Goal: Find specific page/section: Find specific page/section

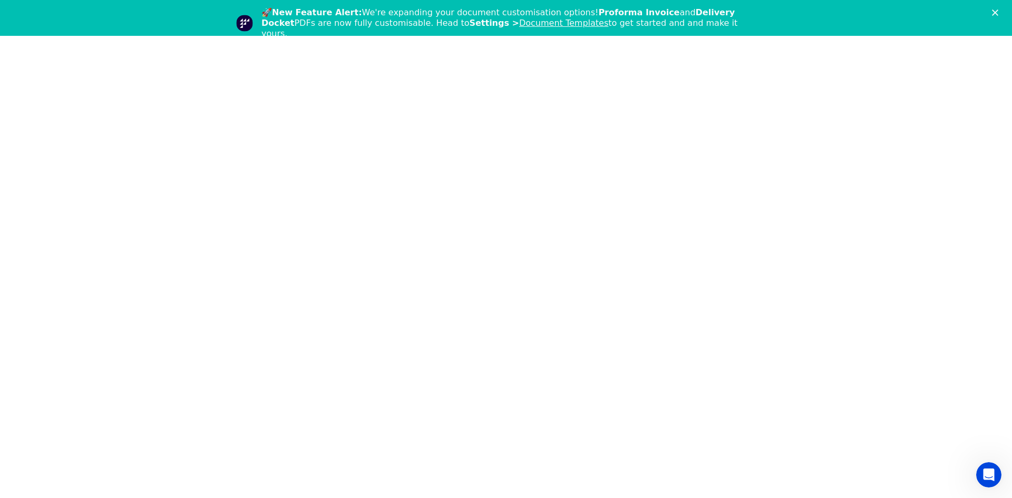
click at [995, 14] on icon "Close" at bounding box center [995, 12] width 6 height 6
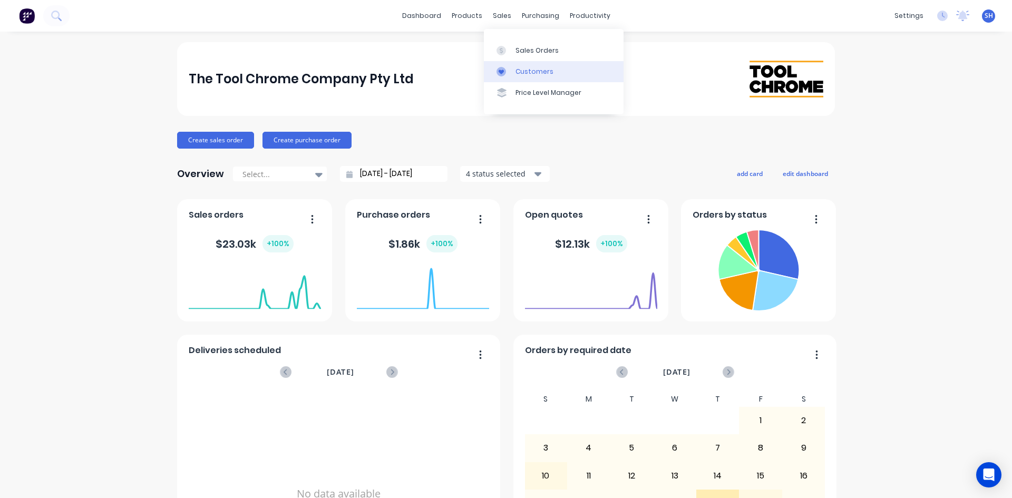
click at [518, 70] on div "Customers" at bounding box center [535, 71] width 38 height 9
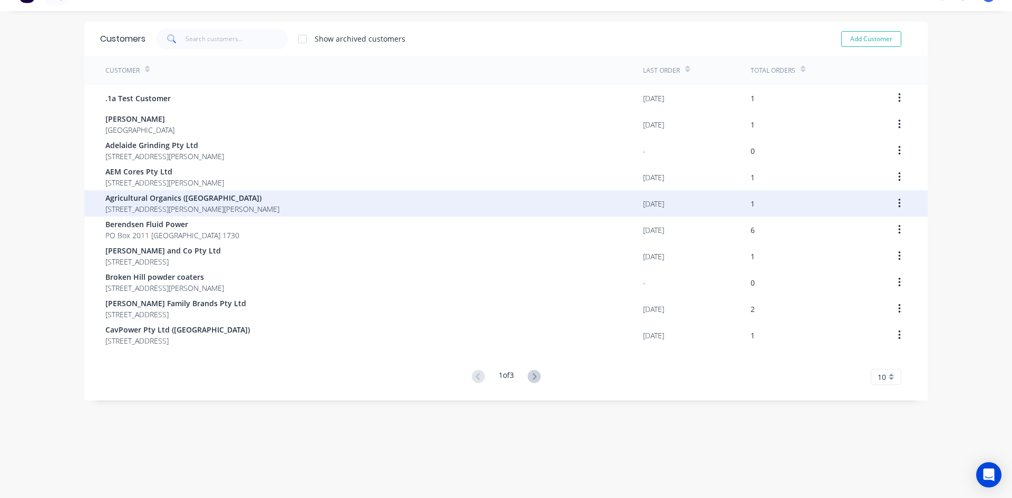
scroll to position [21, 0]
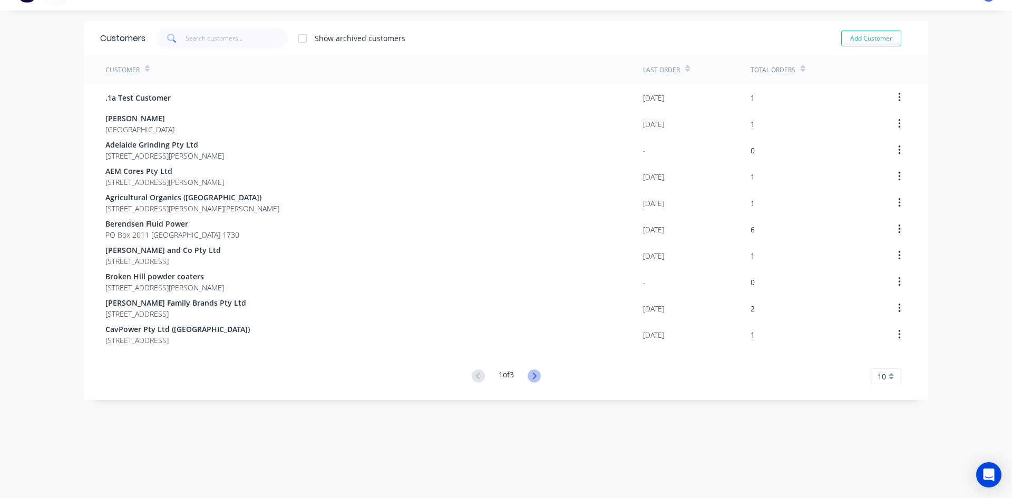
click at [533, 376] on icon at bounding box center [535, 376] width 4 height 6
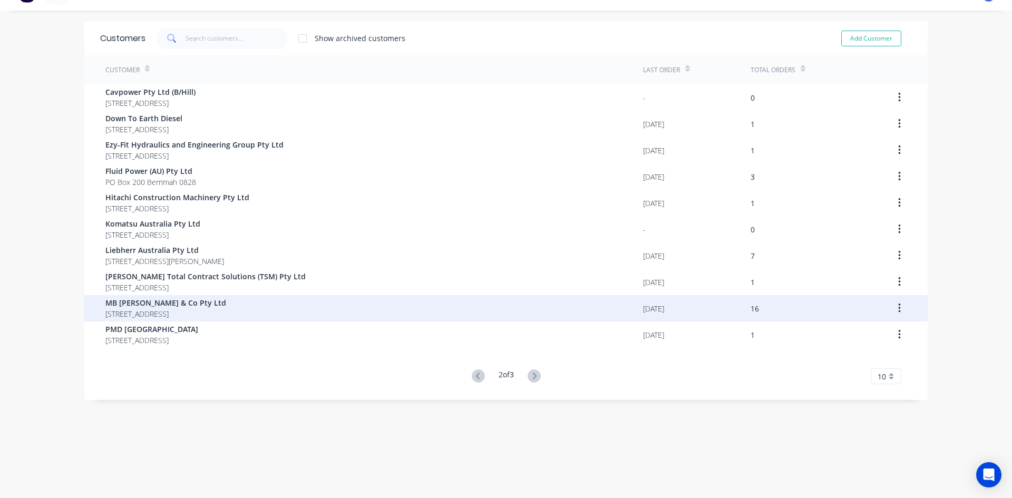
click at [887, 305] on button "button" at bounding box center [899, 308] width 25 height 19
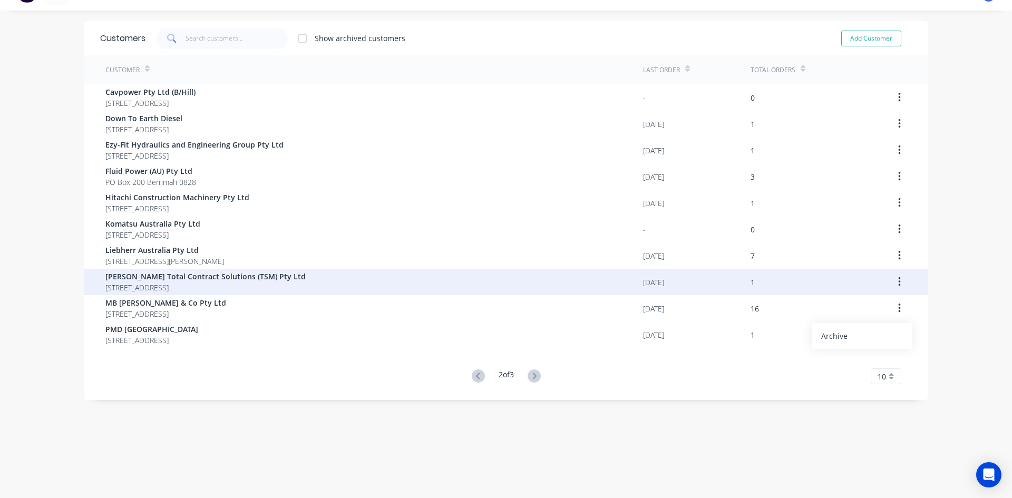
click at [869, 277] on div at bounding box center [890, 282] width 43 height 26
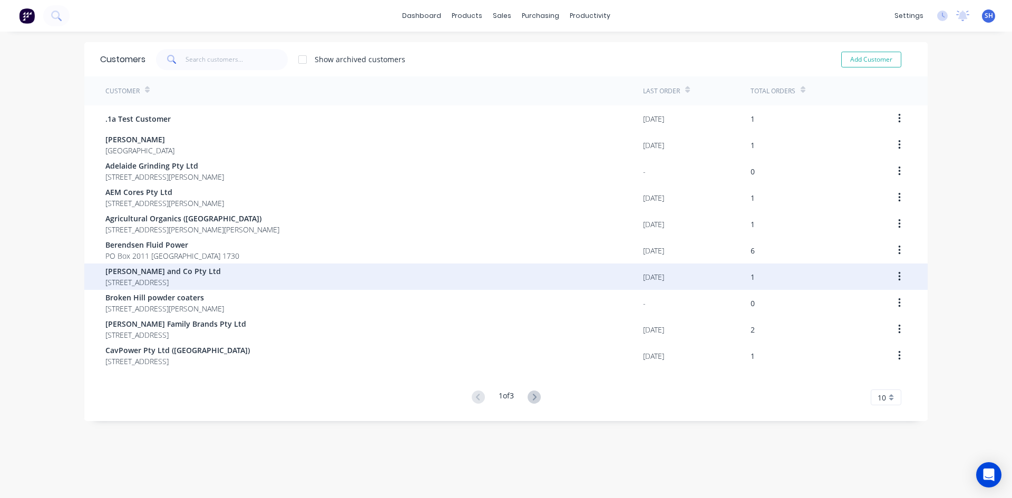
click at [891, 276] on button "button" at bounding box center [899, 276] width 25 height 19
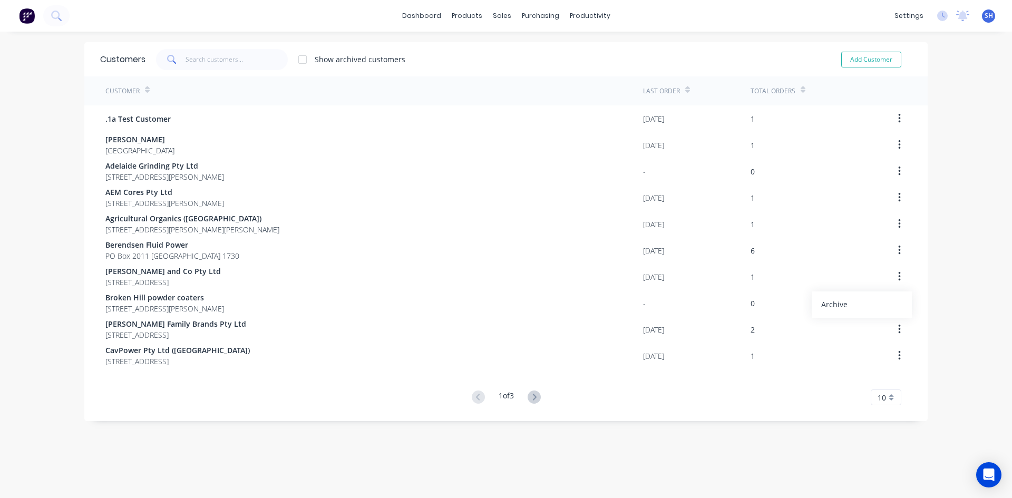
click at [967, 203] on div "dashboard products sales purchasing productivity dashboard products Product Cat…" at bounding box center [506, 249] width 1012 height 498
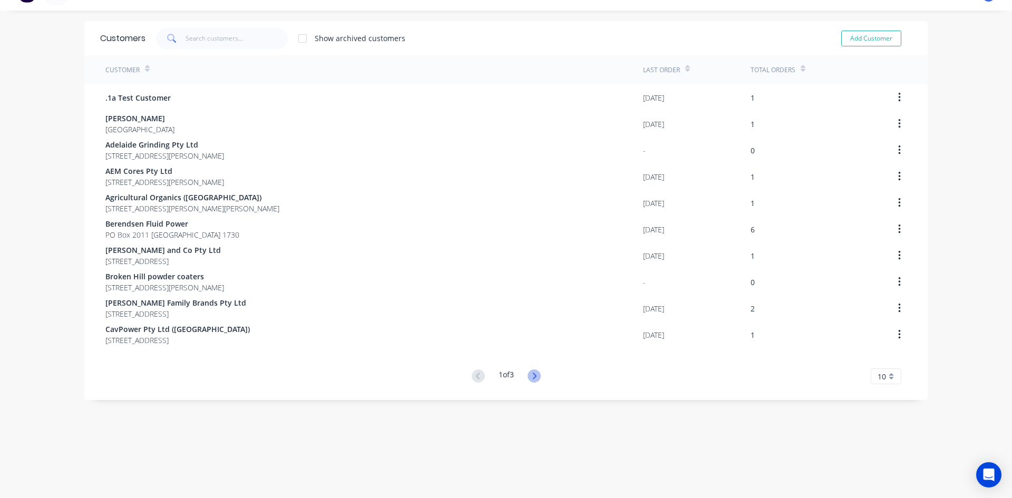
click at [533, 378] on icon at bounding box center [535, 376] width 4 height 6
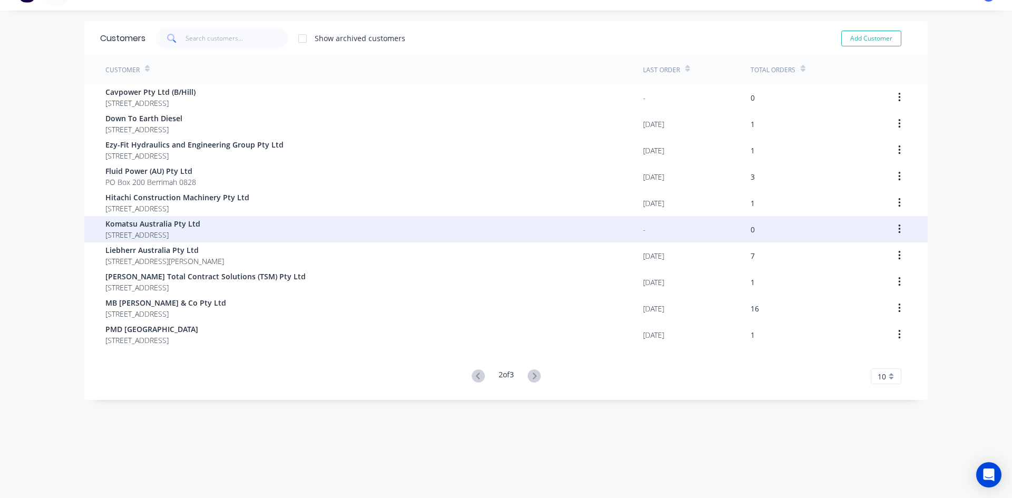
scroll to position [0, 0]
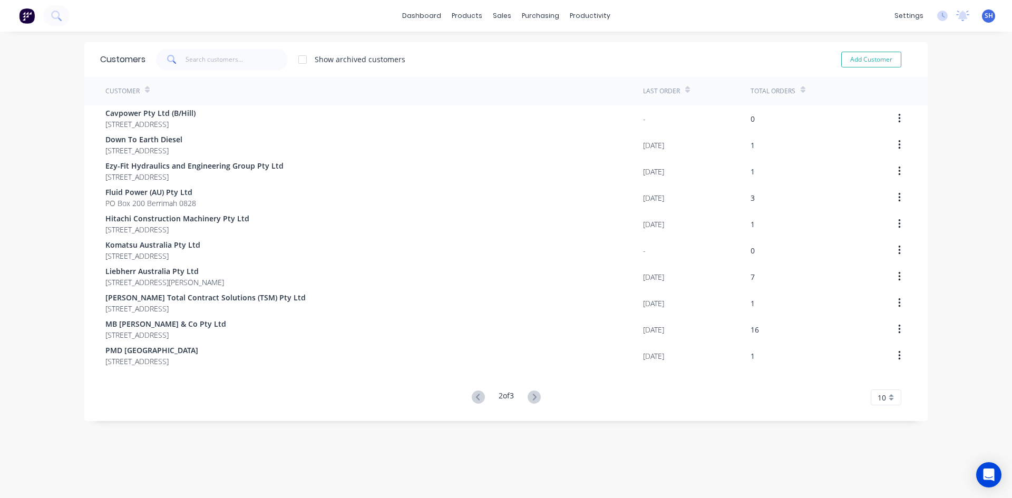
click at [299, 60] on div at bounding box center [302, 59] width 21 height 21
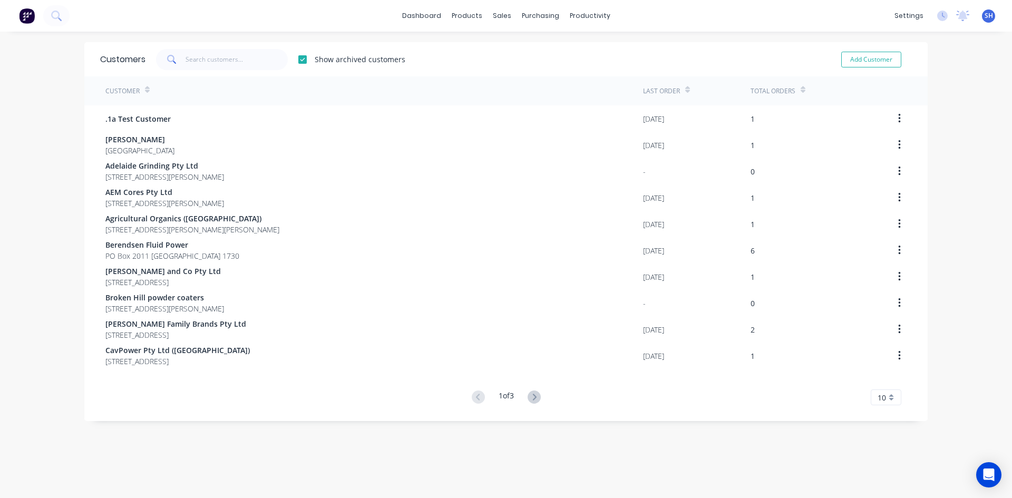
click at [301, 59] on div at bounding box center [302, 59] width 21 height 21
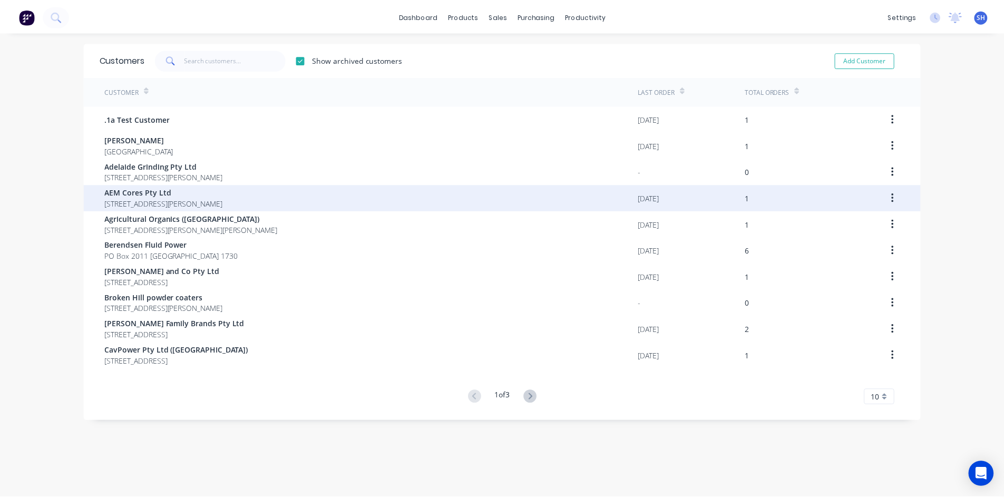
scroll to position [1, 0]
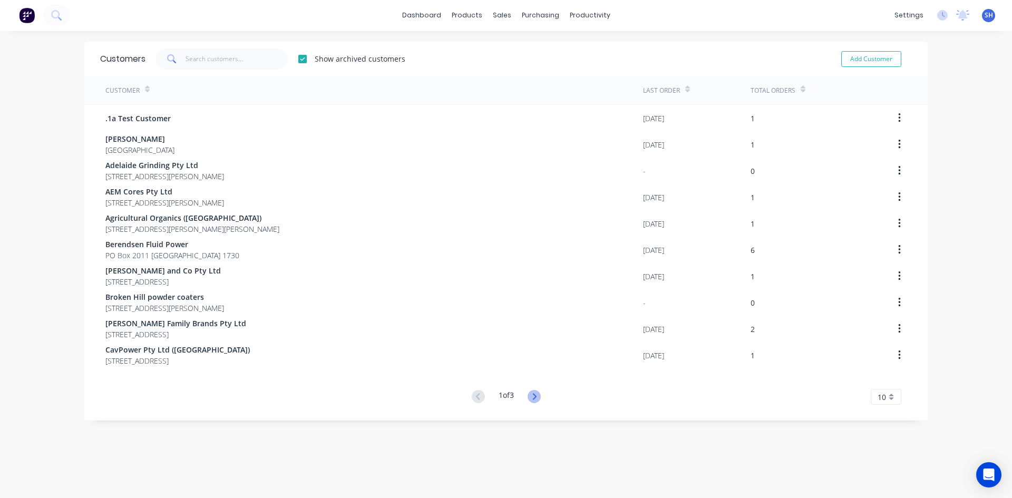
click at [531, 395] on icon at bounding box center [534, 396] width 13 height 13
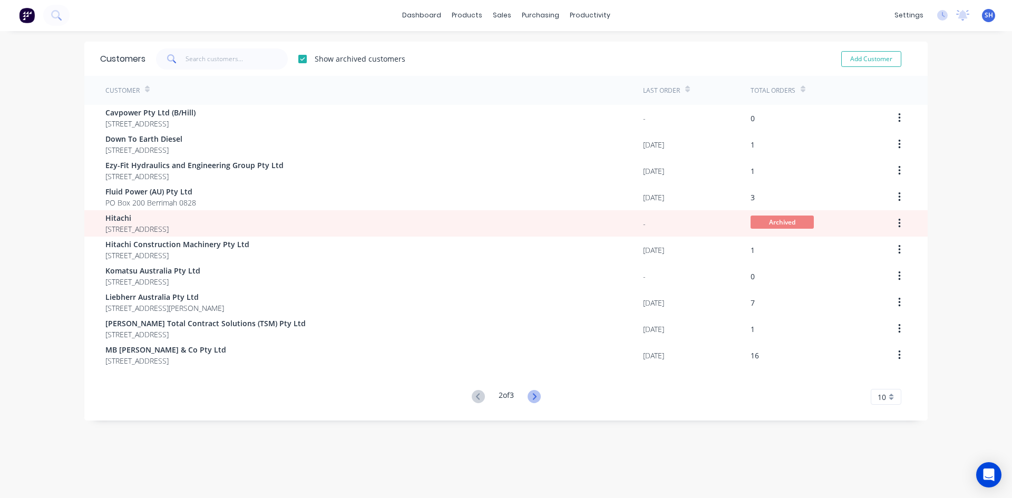
click at [533, 395] on icon at bounding box center [535, 396] width 4 height 6
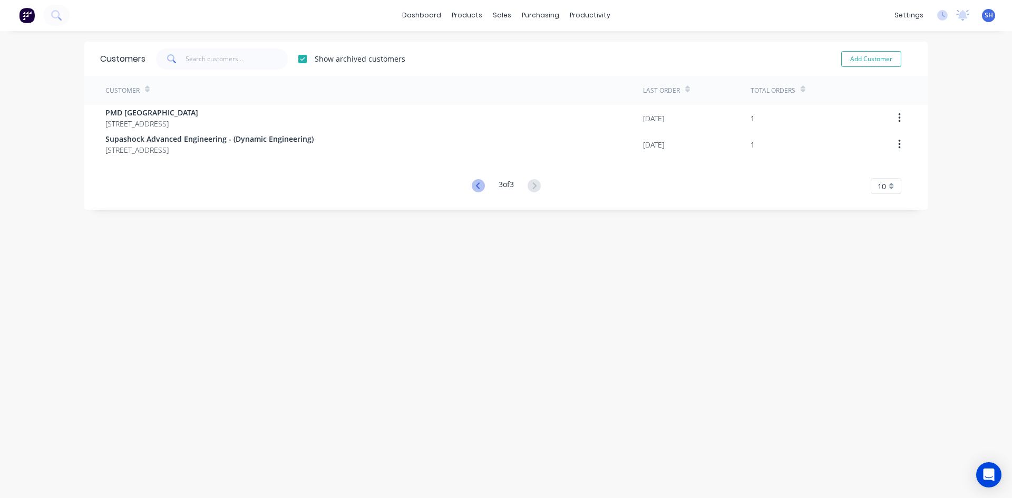
click at [473, 186] on icon at bounding box center [478, 185] width 13 height 13
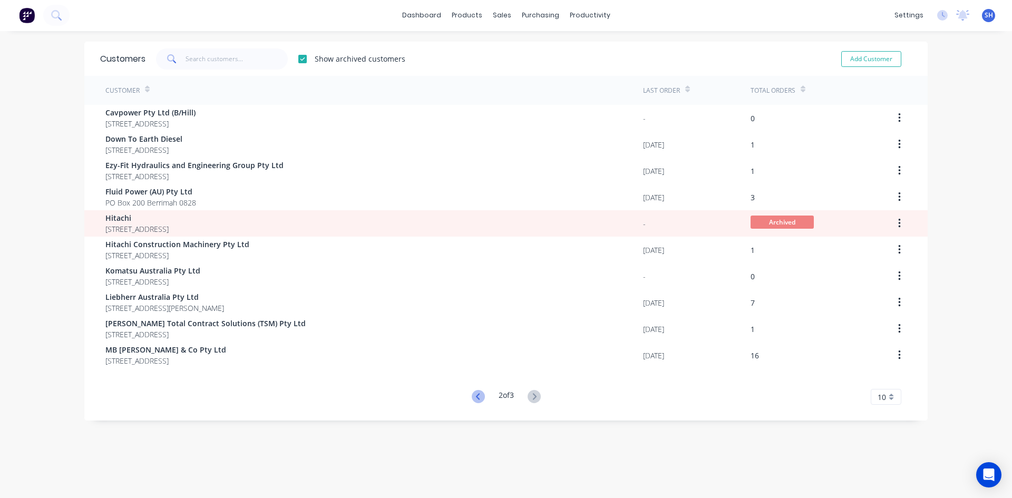
click at [475, 394] on icon at bounding box center [478, 396] width 13 height 13
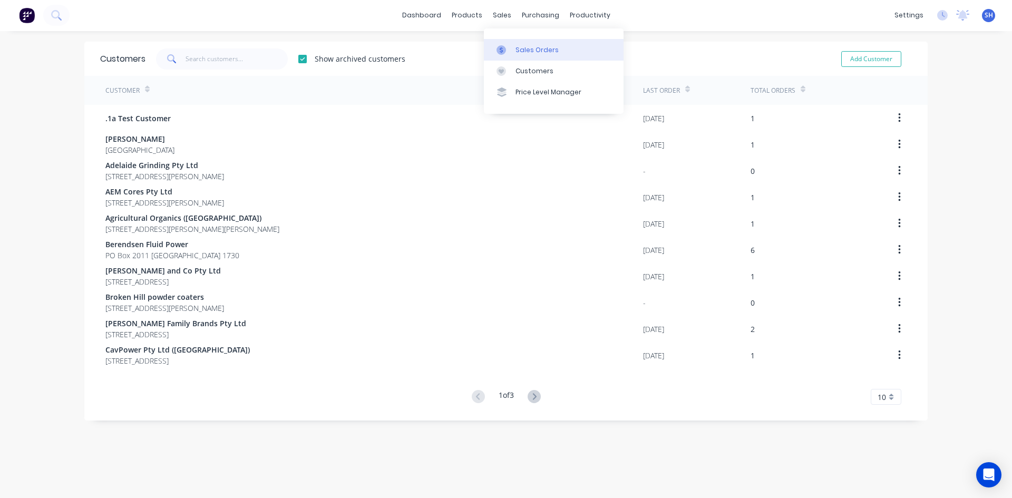
click at [516, 47] on div "Sales Orders" at bounding box center [537, 49] width 43 height 9
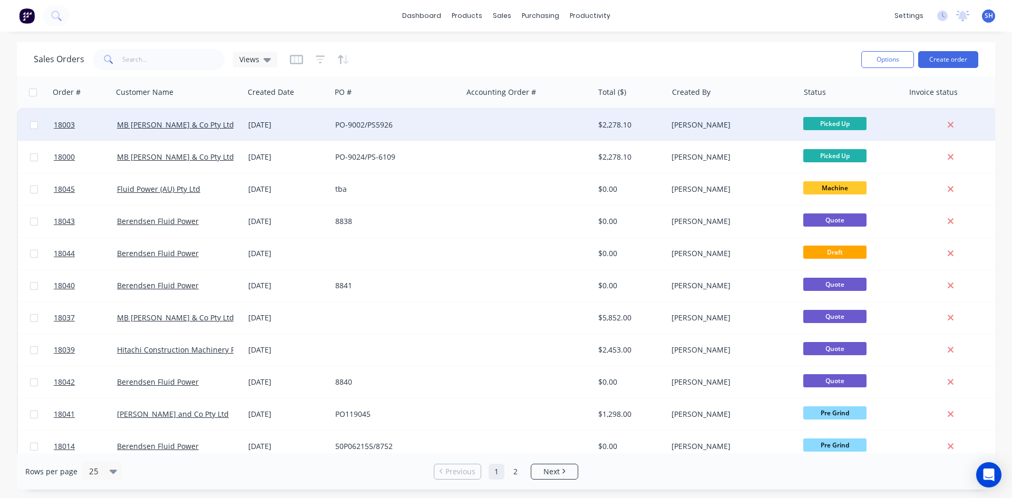
click at [36, 125] on input "checkbox" at bounding box center [34, 125] width 8 height 8
checkbox input "true"
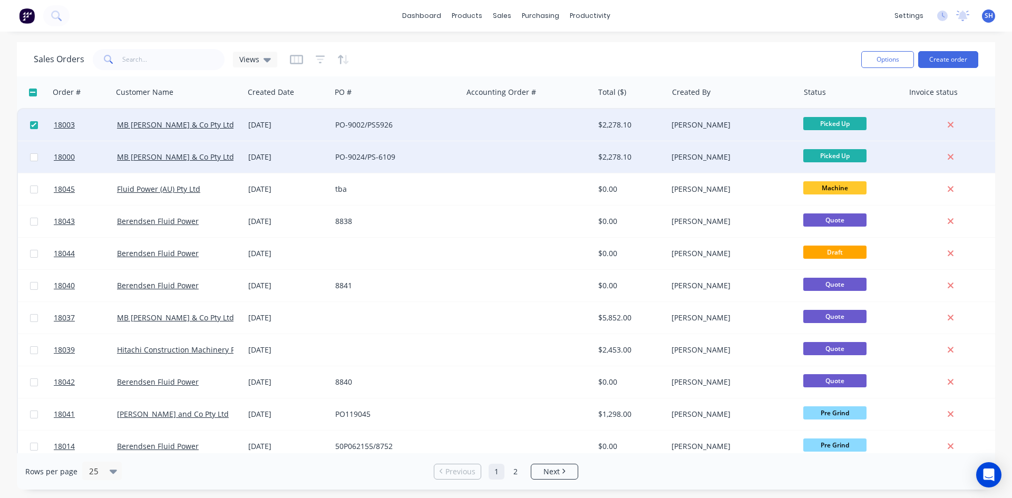
click at [35, 158] on input "checkbox" at bounding box center [34, 157] width 8 height 8
checkbox input "true"
click at [34, 123] on input "checkbox" at bounding box center [34, 125] width 8 height 8
checkbox input "false"
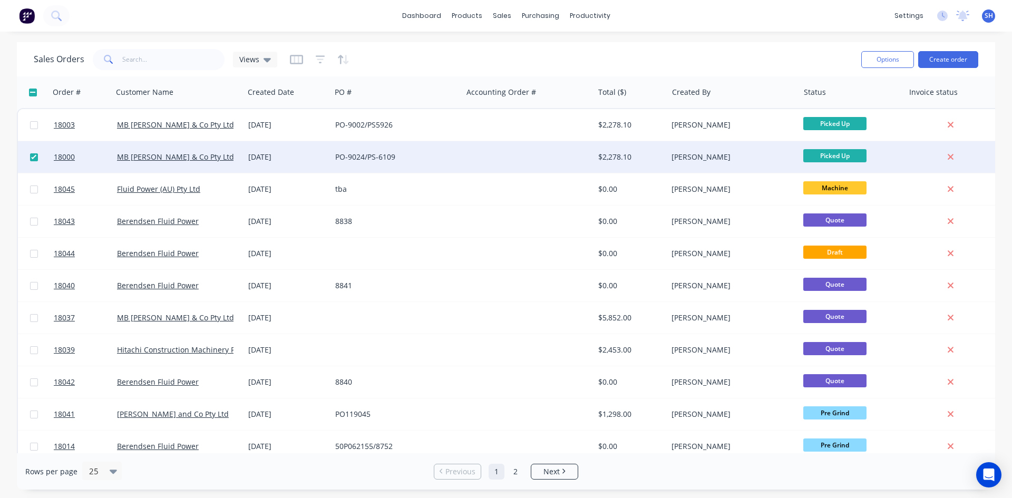
click at [33, 159] on input "checkbox" at bounding box center [34, 157] width 8 height 8
checkbox input "false"
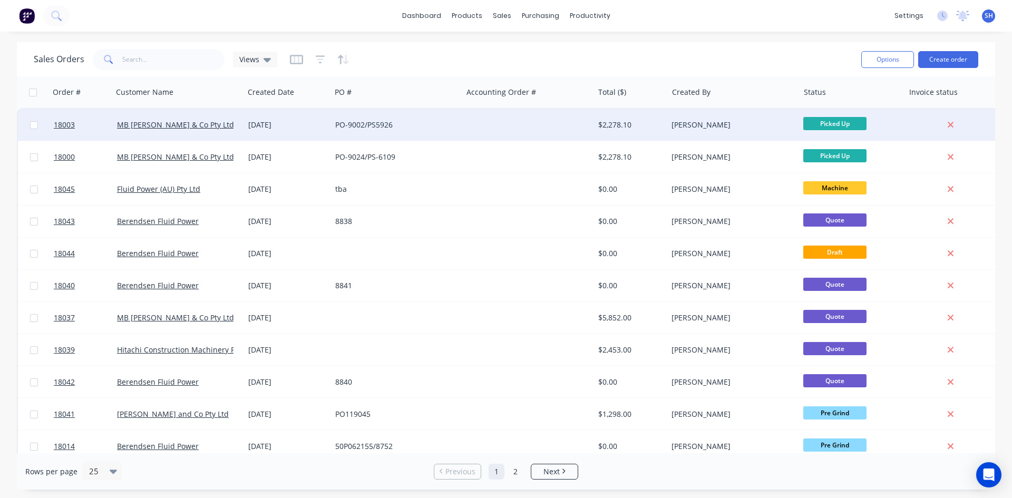
click at [437, 124] on div "PO-9002/PS5926" at bounding box center [393, 125] width 117 height 11
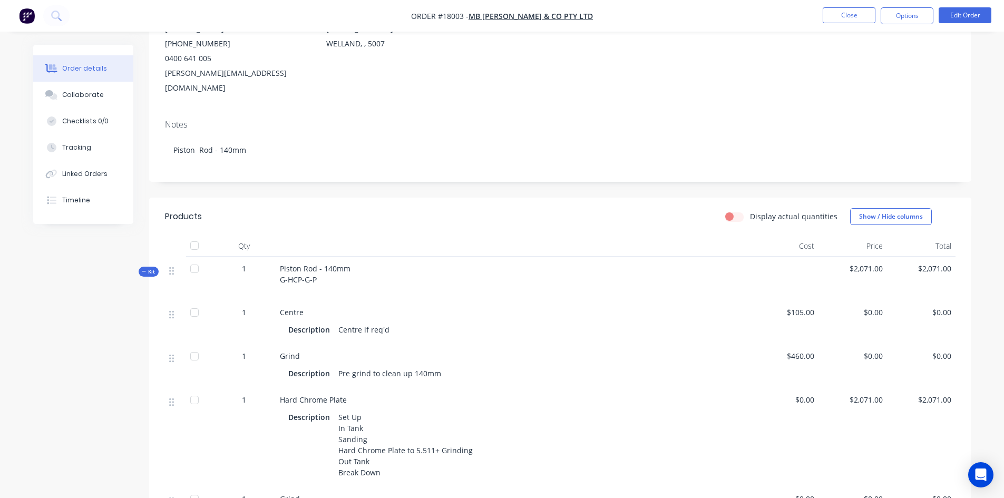
scroll to position [125, 0]
click at [195, 258] on div at bounding box center [194, 268] width 21 height 21
click at [193, 235] on div at bounding box center [194, 245] width 21 height 21
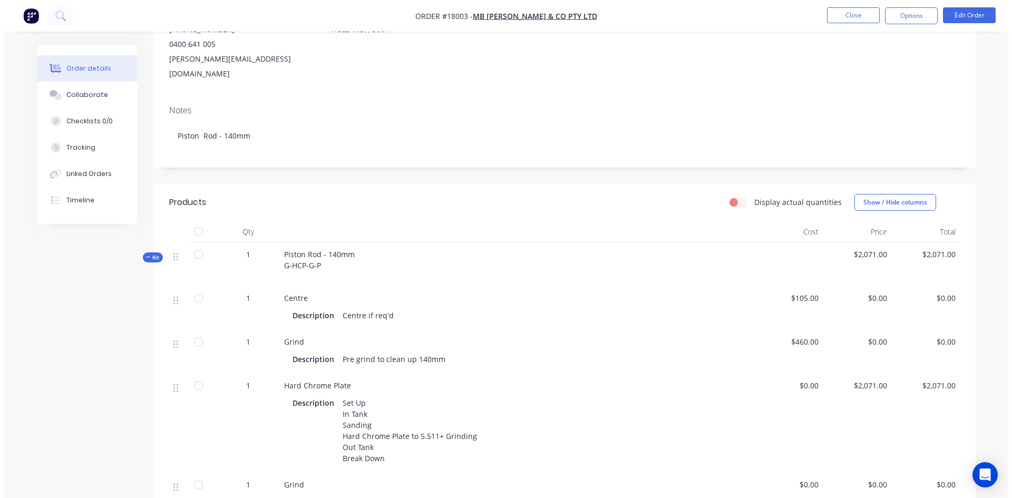
scroll to position [0, 0]
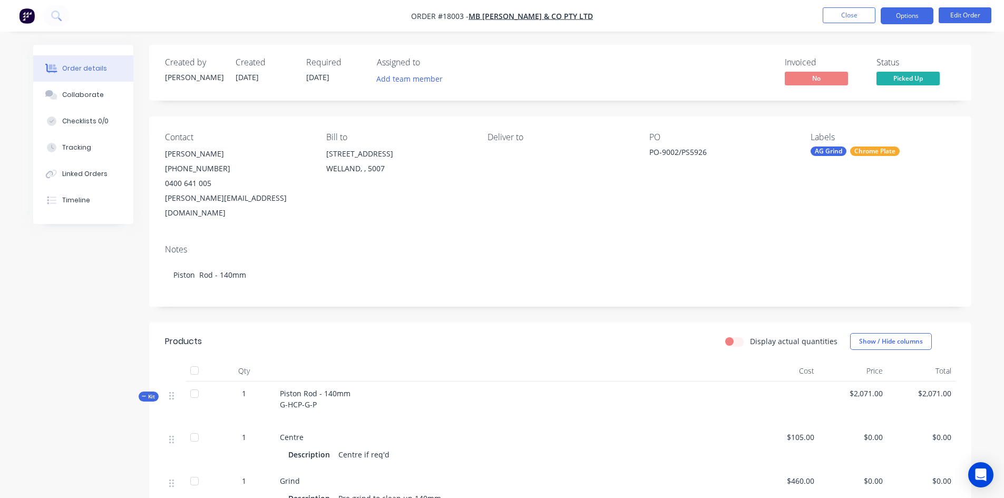
click at [906, 15] on button "Options" at bounding box center [907, 15] width 53 height 17
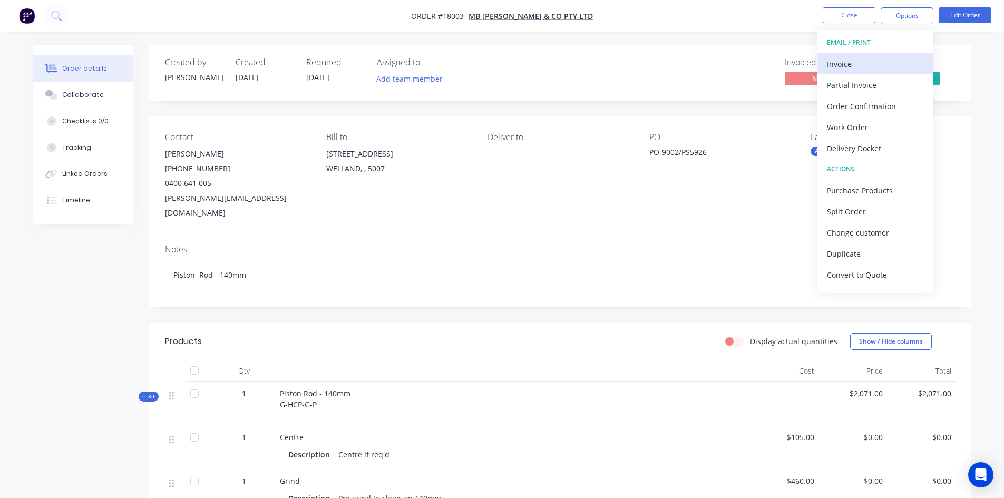
click at [862, 62] on div "Invoice" at bounding box center [875, 63] width 97 height 15
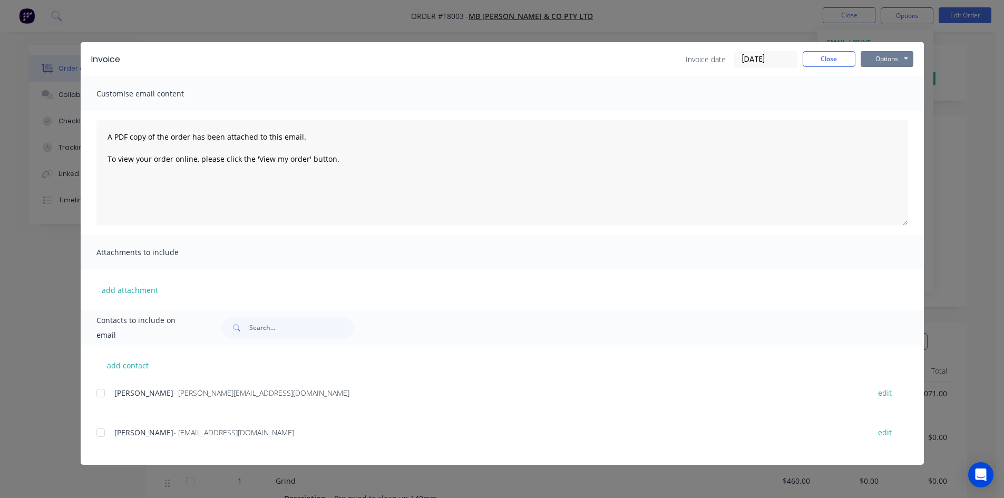
click at [897, 57] on button "Options" at bounding box center [887, 59] width 53 height 16
click at [888, 96] on button "Print" at bounding box center [894, 94] width 67 height 17
click at [902, 57] on button "Options" at bounding box center [887, 59] width 53 height 16
click at [893, 94] on button "Print" at bounding box center [894, 94] width 67 height 17
click at [834, 60] on button "Close" at bounding box center [829, 59] width 53 height 16
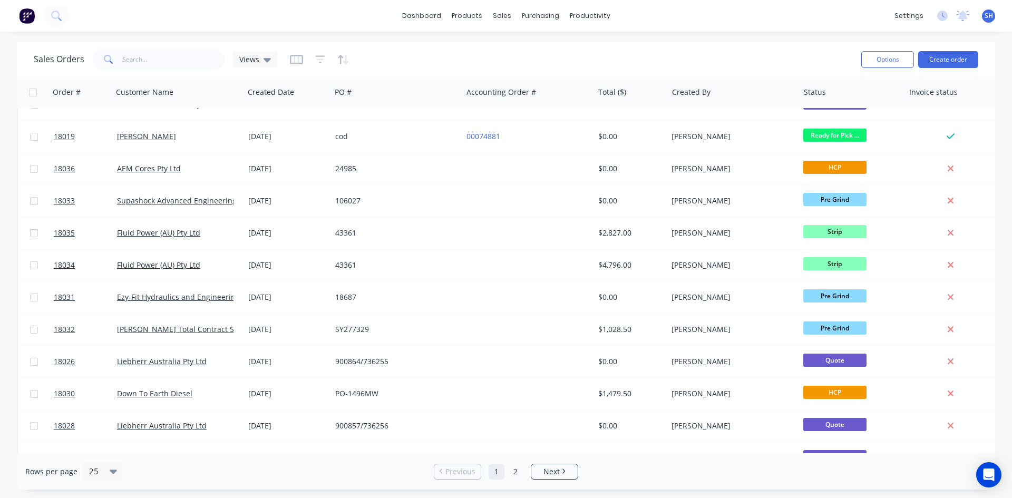
scroll to position [464, 0]
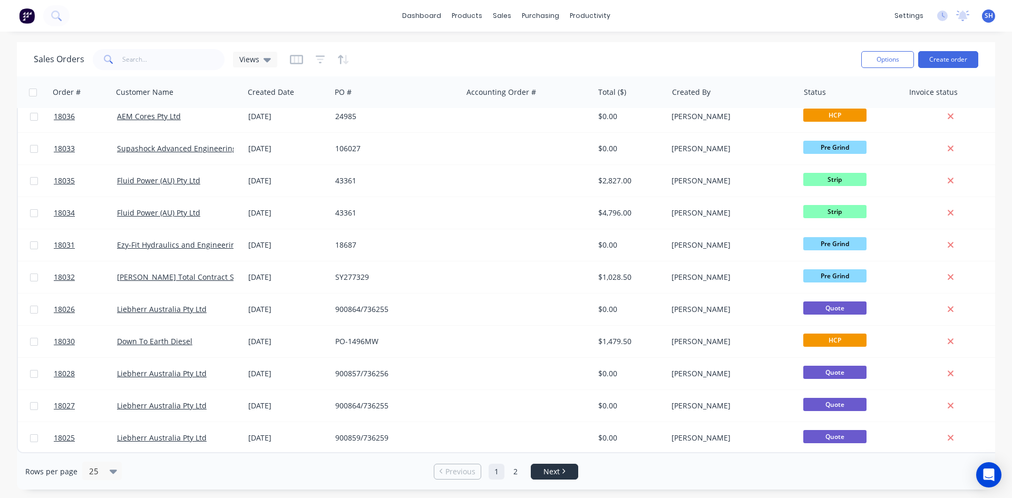
click at [558, 468] on span "Next" at bounding box center [552, 472] width 16 height 11
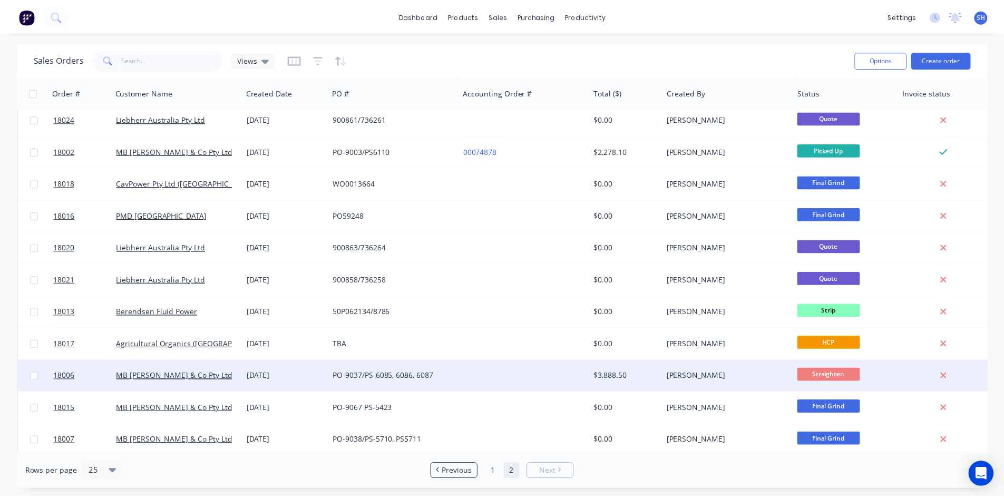
scroll to position [0, 0]
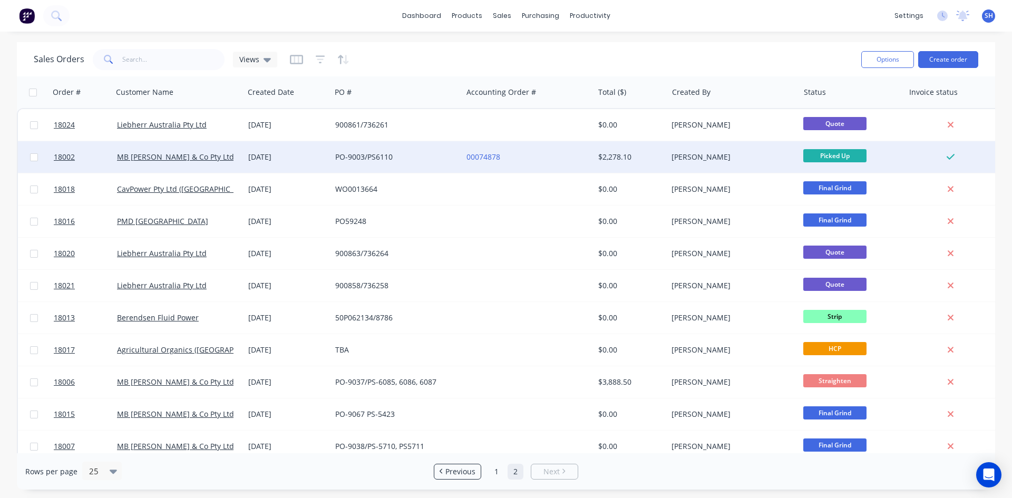
click at [370, 159] on div "PO-9003/PS6110" at bounding box center [393, 157] width 117 height 11
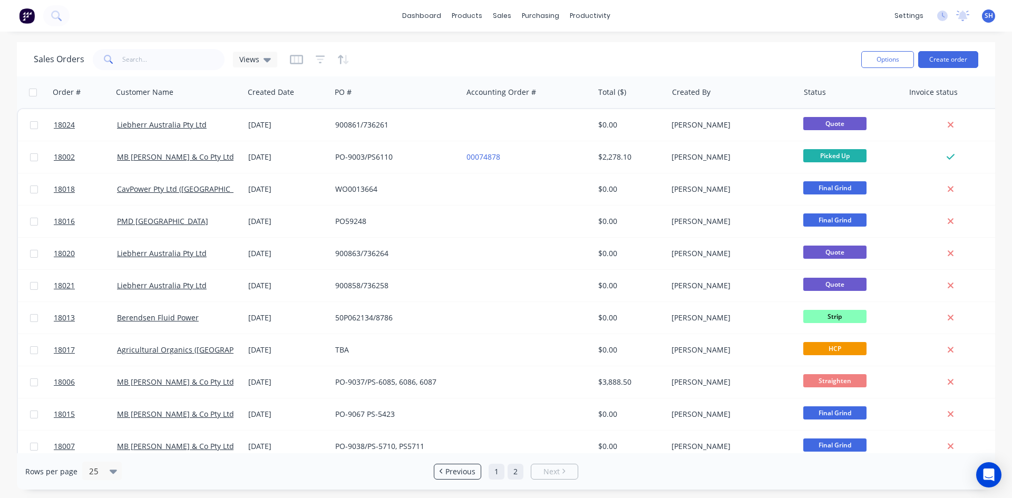
click at [495, 471] on link "1" at bounding box center [497, 472] width 16 height 16
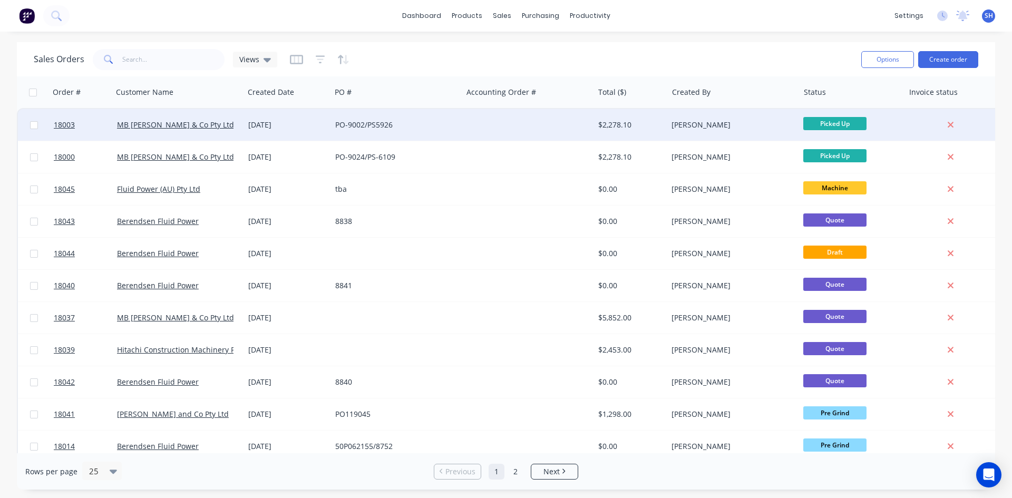
click at [627, 124] on div "$2,278.10" at bounding box center [629, 125] width 62 height 11
